Goal: Information Seeking & Learning: Compare options

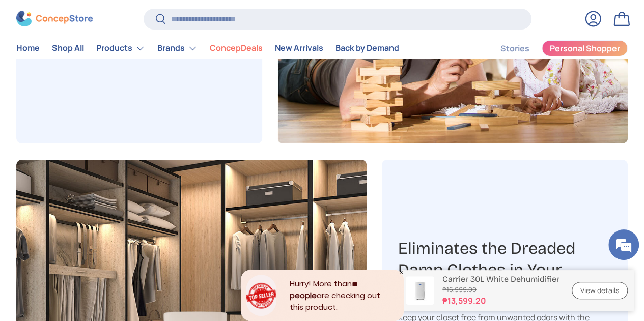
scroll to position [1883, 0]
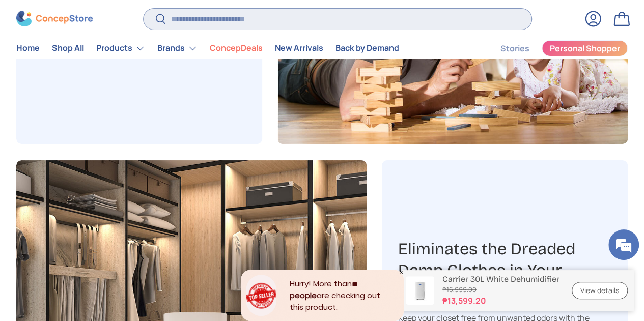
click at [245, 25] on input "Search" at bounding box center [337, 19] width 388 height 21
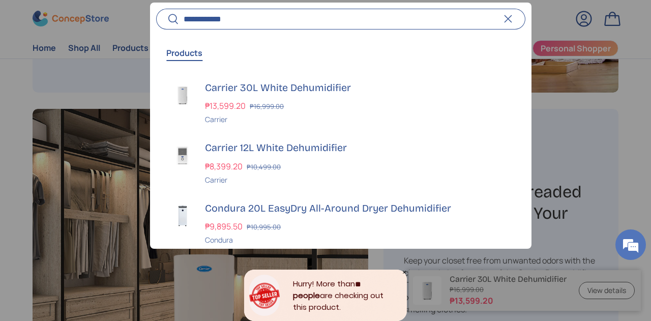
type input "**********"
click at [156, 8] on button "Search" at bounding box center [167, 20] width 23 height 24
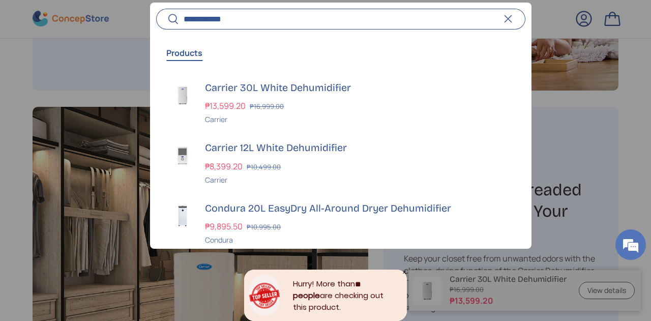
scroll to position [2447, 3913]
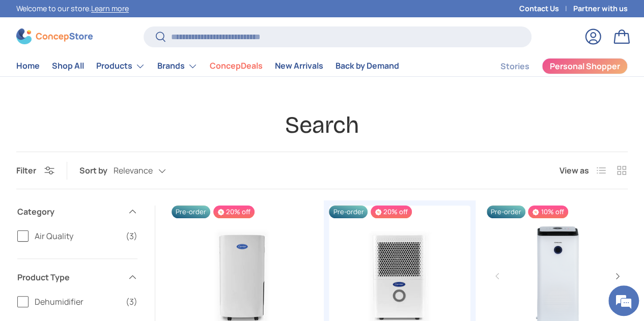
scroll to position [1, 0]
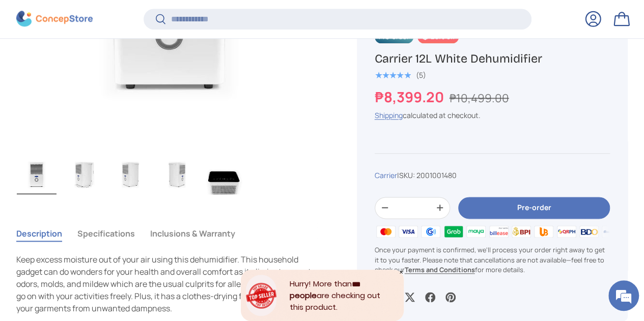
scroll to position [540, 0]
click at [123, 221] on button "Specifications" at bounding box center [105, 232] width 57 height 23
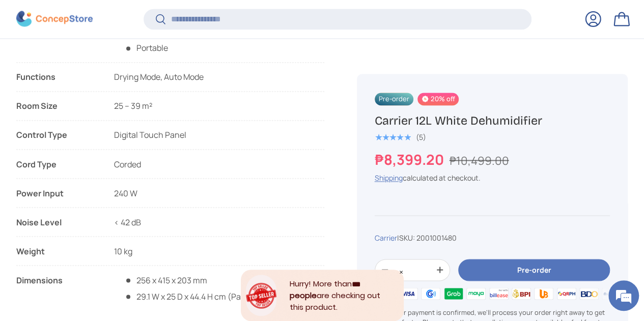
scroll to position [814, 0]
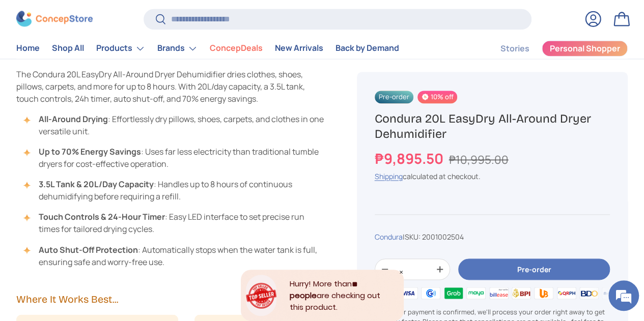
scroll to position [727, 0]
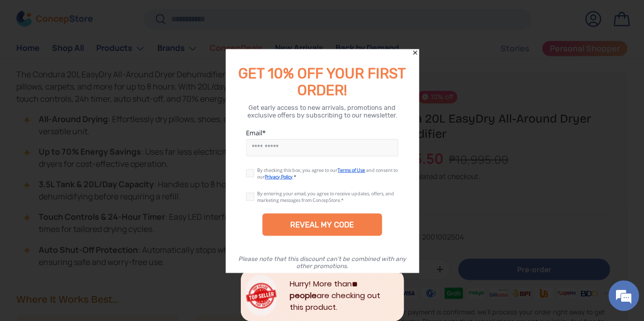
click at [414, 52] on icon "Close" at bounding box center [415, 52] width 4 height 4
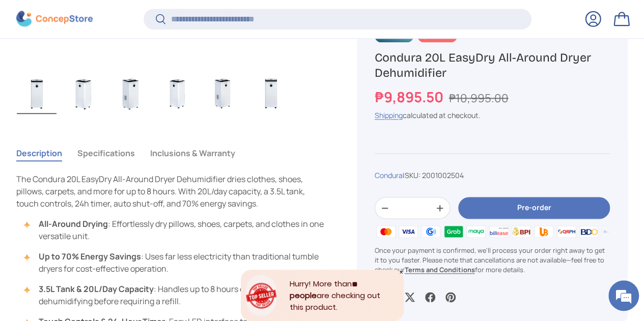
scroll to position [622, 0]
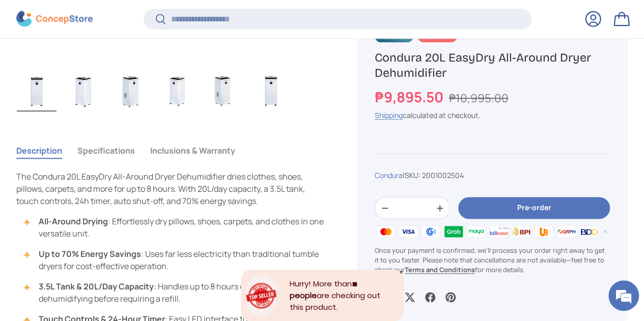
click at [121, 139] on button "Specifications" at bounding box center [105, 150] width 57 height 23
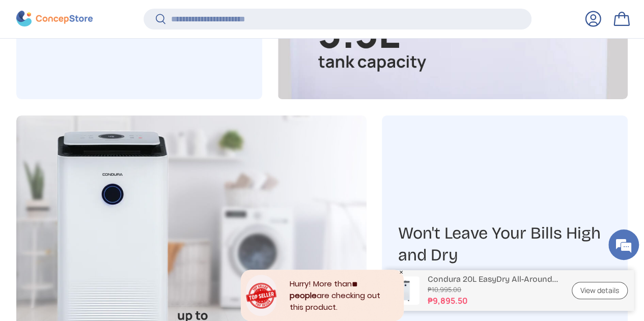
scroll to position [1957, 0]
